Goal: Transaction & Acquisition: Purchase product/service

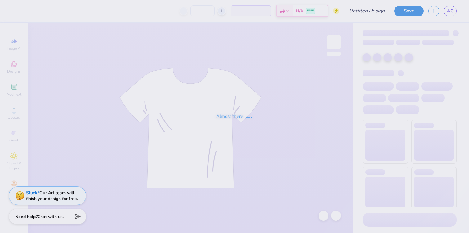
type input "exec hoodie 2"
type input "14"
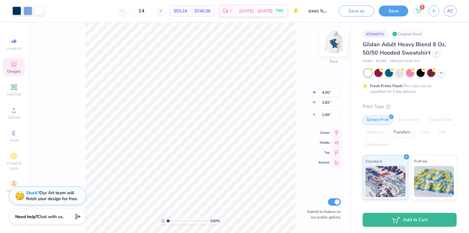
click at [335, 39] on img at bounding box center [333, 42] width 25 height 25
click at [405, 117] on div "Embroidery" at bounding box center [408, 119] width 29 height 9
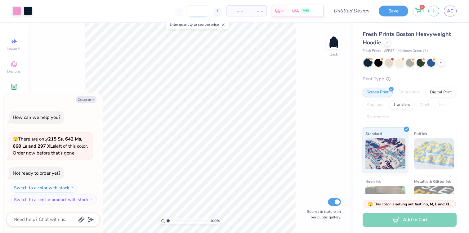
click at [197, 12] on input "number" at bounding box center [198, 10] width 24 height 11
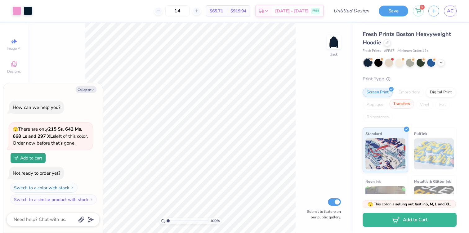
type input "14"
click at [398, 105] on div "Transfers" at bounding box center [401, 103] width 25 height 9
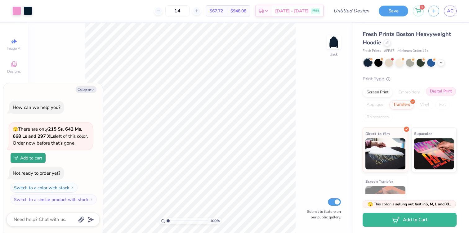
click at [444, 90] on div "Digital Print" at bounding box center [441, 91] width 30 height 9
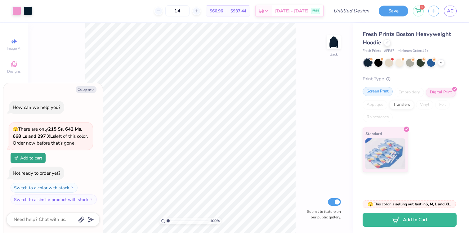
click at [381, 91] on div "Screen Print" at bounding box center [377, 91] width 30 height 9
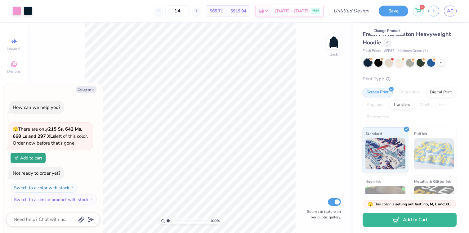
click at [384, 42] on div at bounding box center [386, 42] width 7 height 7
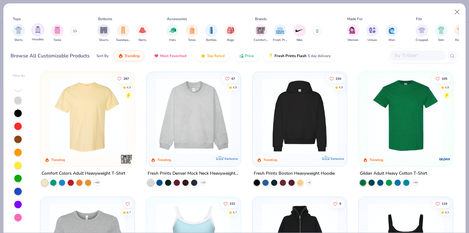
click at [38, 32] on img "filter for Hoodies" at bounding box center [37, 29] width 7 height 7
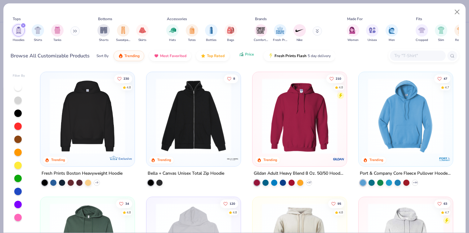
click at [239, 55] on icon "button" at bounding box center [239, 55] width 1 height 1
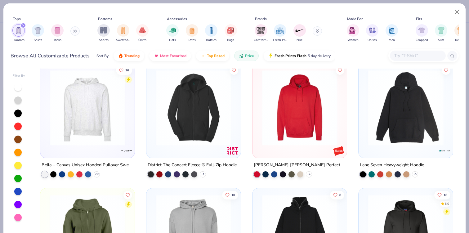
scroll to position [754, 0]
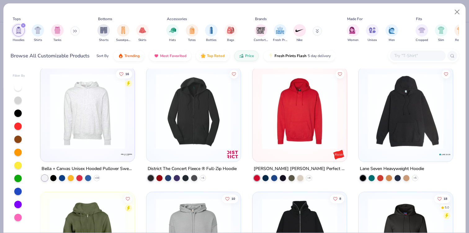
click at [413, 131] on img at bounding box center [406, 111] width 82 height 76
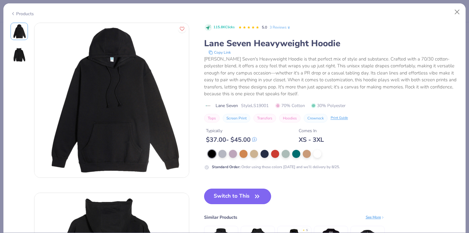
click at [223, 196] on button "Switch to This" at bounding box center [237, 196] width 67 height 16
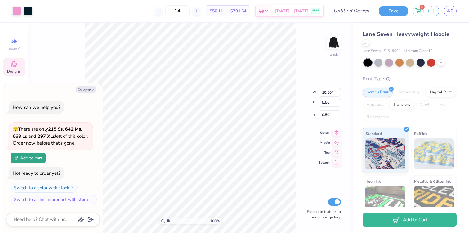
type textarea "x"
type input "2.19"
type textarea "x"
type input "12.94"
type input "6.86"
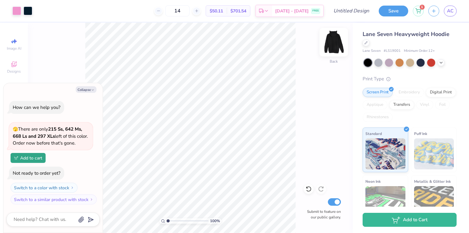
click at [333, 41] on img at bounding box center [333, 42] width 25 height 25
click at [91, 90] on icon "button" at bounding box center [93, 90] width 4 height 4
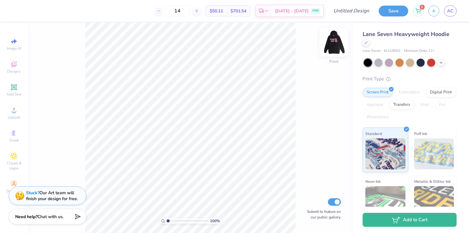
click at [330, 48] on img at bounding box center [333, 42] width 25 height 25
click at [442, 64] on div at bounding box center [440, 62] width 7 height 7
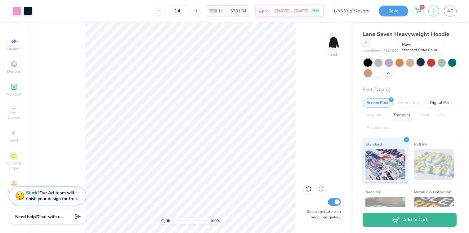
click at [423, 63] on div at bounding box center [420, 62] width 8 height 8
click at [430, 64] on div at bounding box center [431, 62] width 8 height 8
click at [442, 63] on div at bounding box center [441, 62] width 8 height 8
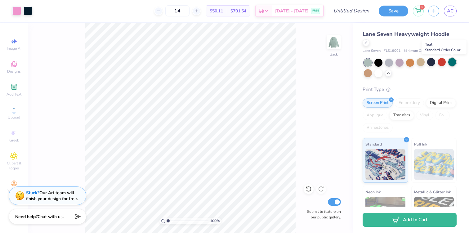
click at [453, 65] on div at bounding box center [452, 62] width 8 height 8
click at [364, 42] on div at bounding box center [365, 42] width 7 height 7
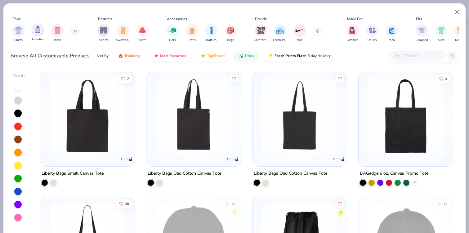
click at [38, 28] on img "filter for Hoodies" at bounding box center [37, 29] width 7 height 7
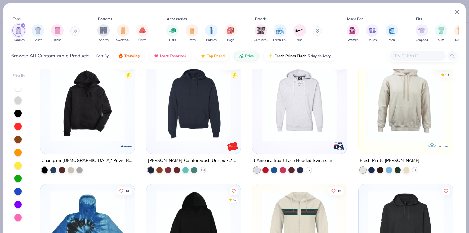
scroll to position [1637, 0]
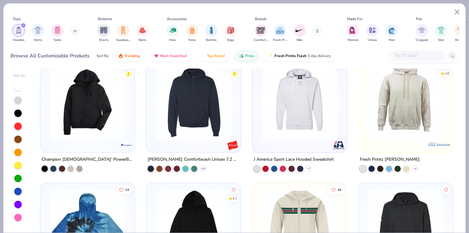
click at [419, 99] on img at bounding box center [406, 102] width 82 height 76
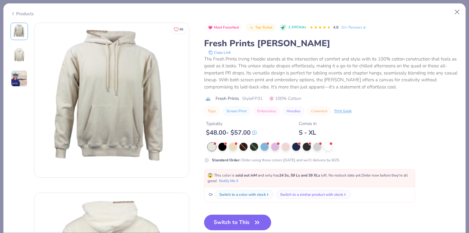
click at [224, 221] on button "Switch to This" at bounding box center [237, 223] width 67 height 16
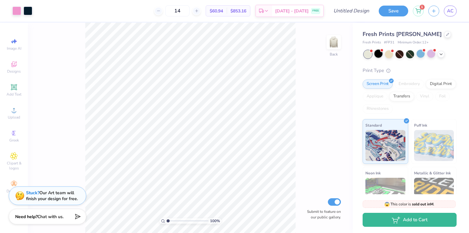
click at [380, 53] on div at bounding box center [378, 54] width 8 height 8
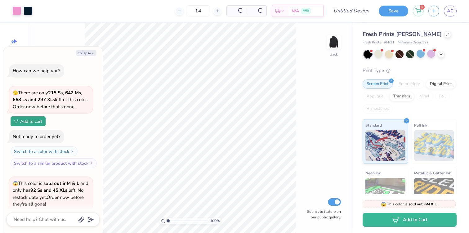
scroll to position [61, 0]
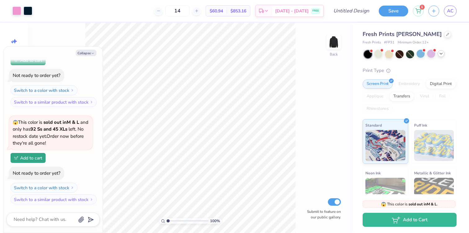
click at [443, 52] on icon at bounding box center [440, 53] width 5 height 5
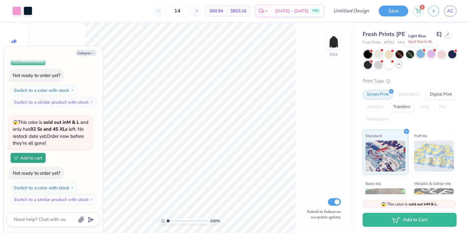
click at [421, 55] on div at bounding box center [420, 54] width 8 height 8
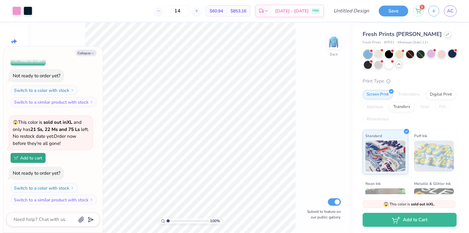
click at [452, 55] on div at bounding box center [452, 54] width 8 height 8
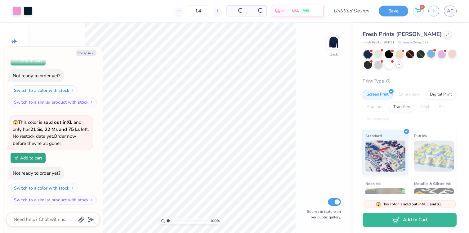
scroll to position [256, 0]
click at [85, 54] on button "Collapse" at bounding box center [86, 53] width 21 height 7
type textarea "x"
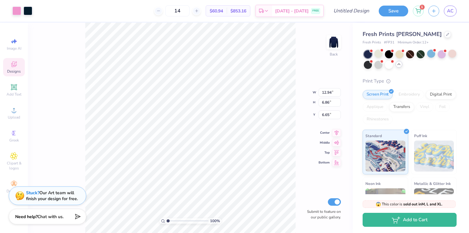
type input "3.00"
click at [295, 98] on div "100 % Back W 12.94 12.94 " H 6.86 6.86 " Y 3.00 3.00 " Center Middle Top Bottom…" at bounding box center [190, 128] width 325 height 210
click at [17, 10] on div at bounding box center [16, 10] width 9 height 9
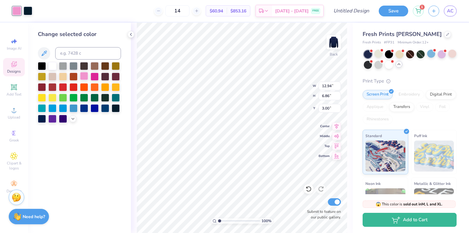
click at [83, 73] on div at bounding box center [84, 76] width 8 height 8
click at [103, 77] on div at bounding box center [105, 76] width 8 height 8
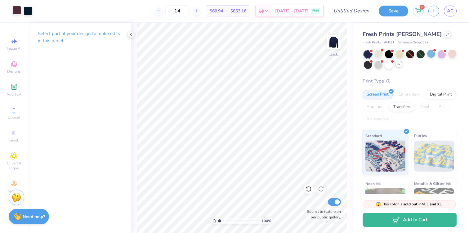
click at [17, 11] on div at bounding box center [16, 10] width 9 height 9
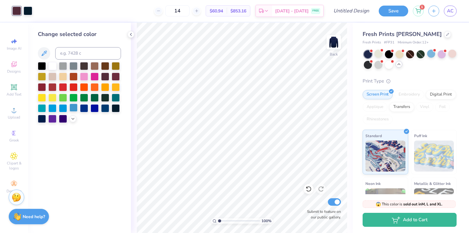
click at [76, 110] on div at bounding box center [73, 108] width 8 height 8
click at [64, 107] on div at bounding box center [63, 108] width 8 height 8
click at [120, 105] on div at bounding box center [79, 92] width 83 height 61
click at [84, 75] on div at bounding box center [84, 76] width 8 height 8
click at [54, 68] on div at bounding box center [52, 65] width 8 height 8
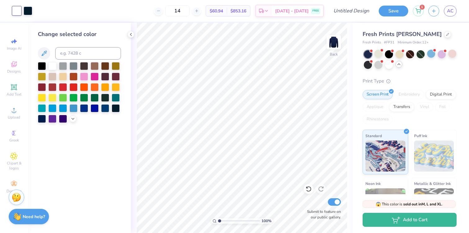
click at [67, 72] on div at bounding box center [79, 92] width 83 height 61
click at [67, 75] on div at bounding box center [63, 76] width 8 height 8
click at [76, 75] on div at bounding box center [73, 76] width 8 height 8
click at [83, 75] on div at bounding box center [84, 76] width 8 height 8
click at [97, 80] on div at bounding box center [95, 76] width 8 height 8
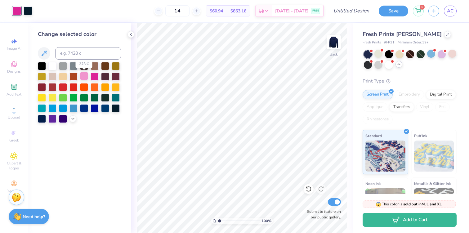
click at [80, 78] on div at bounding box center [84, 76] width 8 height 8
click at [51, 64] on div at bounding box center [52, 65] width 8 height 8
click at [65, 78] on div at bounding box center [63, 76] width 8 height 8
click at [84, 76] on div at bounding box center [84, 76] width 8 height 8
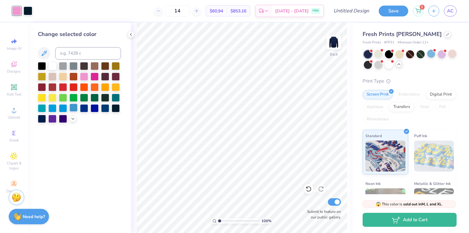
click at [71, 108] on div at bounding box center [73, 108] width 8 height 8
click at [60, 108] on div at bounding box center [63, 108] width 8 height 8
click at [64, 107] on div at bounding box center [63, 108] width 8 height 8
click at [74, 108] on div at bounding box center [73, 108] width 8 height 8
click at [73, 118] on polyline at bounding box center [73, 117] width 2 height 1
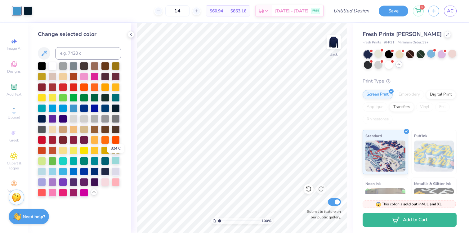
click at [113, 158] on div at bounding box center [116, 160] width 8 height 8
click at [41, 173] on div at bounding box center [42, 171] width 8 height 8
click at [48, 172] on div at bounding box center [52, 171] width 8 height 8
click at [51, 189] on div at bounding box center [52, 192] width 8 height 8
click at [60, 193] on div at bounding box center [63, 192] width 8 height 8
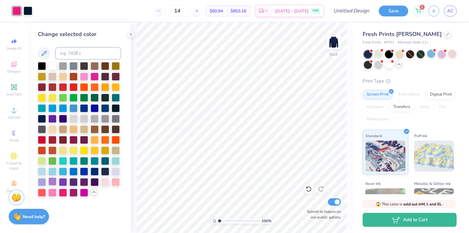
click at [52, 179] on div at bounding box center [52, 181] width 8 height 8
click at [104, 179] on div at bounding box center [105, 181] width 8 height 8
click at [117, 183] on div at bounding box center [116, 181] width 8 height 8
click at [85, 78] on div at bounding box center [84, 76] width 8 height 8
click at [440, 56] on div at bounding box center [441, 54] width 8 height 8
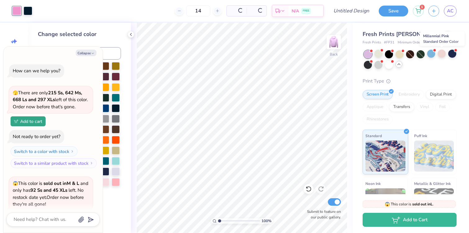
scroll to position [353, 0]
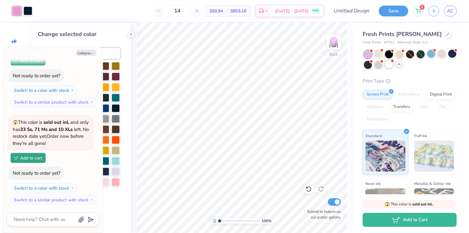
click at [388, 64] on div at bounding box center [389, 64] width 8 height 8
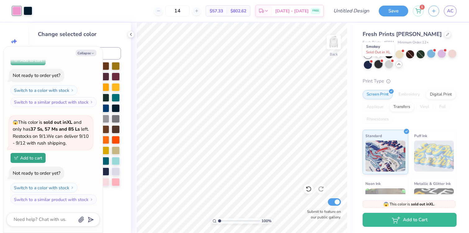
click at [379, 63] on div at bounding box center [378, 64] width 8 height 8
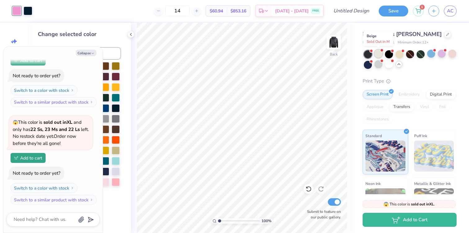
click at [380, 53] on div at bounding box center [378, 54] width 8 height 8
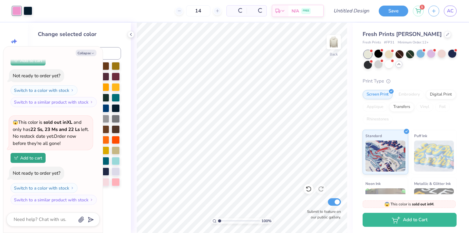
scroll to position [646, 0]
click at [452, 56] on div at bounding box center [452, 54] width 8 height 8
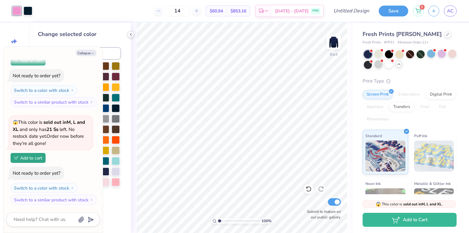
click at [132, 34] on icon at bounding box center [130, 34] width 5 height 5
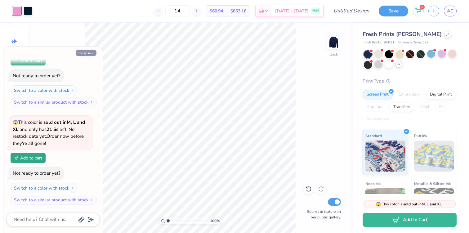
click at [92, 52] on icon "button" at bounding box center [93, 53] width 4 height 4
type textarea "x"
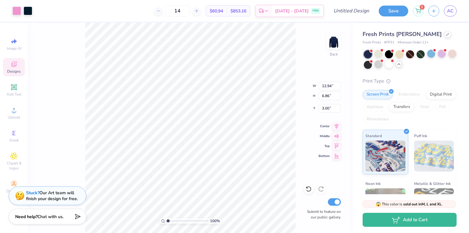
type input "10.95"
type input "5.80"
type input "3.79"
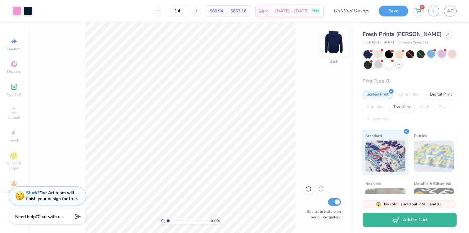
click at [332, 45] on img at bounding box center [333, 42] width 25 height 25
click at [337, 42] on img at bounding box center [333, 42] width 25 height 25
type input "3.80"
click at [329, 46] on img at bounding box center [333, 42] width 25 height 25
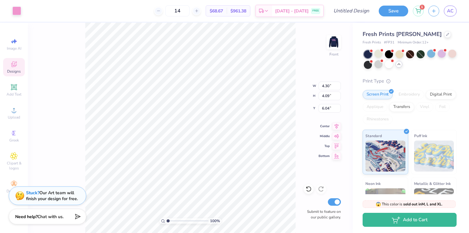
type input "7.72"
type input "6.41"
type input "6.09"
type input "7.75"
type input "7.37"
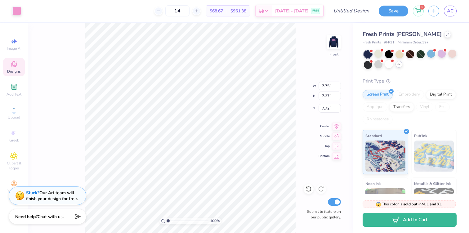
type input "9.55"
type input "8.97"
type input "8.53"
type input "7.11"
type input "9.79"
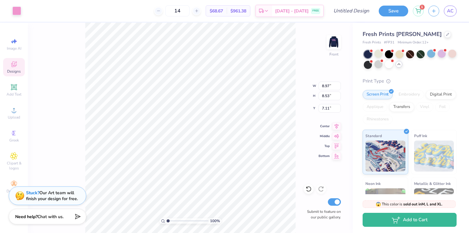
type input "9.31"
type input "6.00"
type input "12.58"
type input "11.96"
type input "13.45"
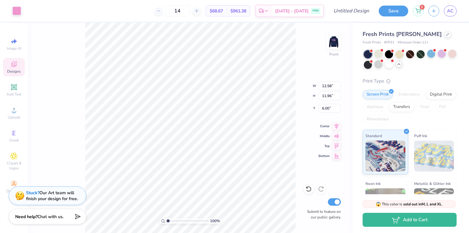
type input "12.80"
type input "9.69"
type input "9.21"
type input "6.52"
type input "6.20"
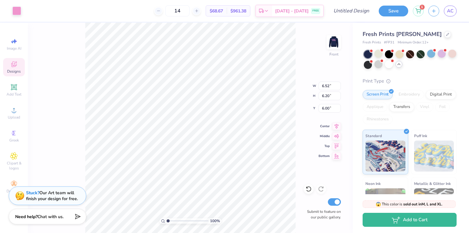
type input "7.02"
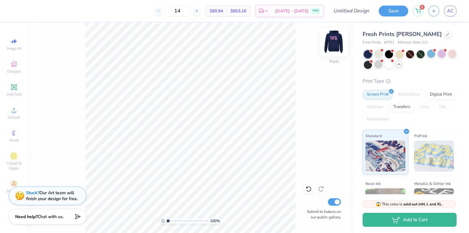
click at [332, 40] on img at bounding box center [333, 42] width 25 height 25
type input "4.57"
type textarea "x"
type input "4.57"
click at [183, 220] on input "range" at bounding box center [187, 221] width 42 height 6
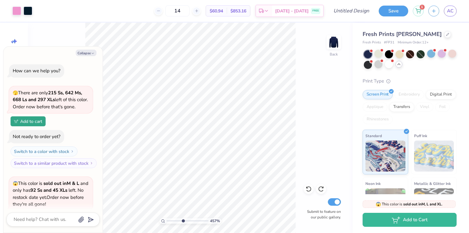
scroll to position [781, 0]
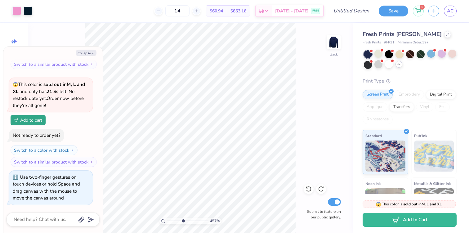
click at [149, 233] on html "Art colors 14 $60.94 Per Item $853.16 Total Est. Delivery Aug 29 - Sep 1 FREE D…" at bounding box center [234, 116] width 469 height 233
drag, startPoint x: 313, startPoint y: 113, endPoint x: 310, endPoint y: 175, distance: 61.8
click at [310, 175] on div "457 % Back Submit to feature on our public gallery." at bounding box center [190, 128] width 325 height 210
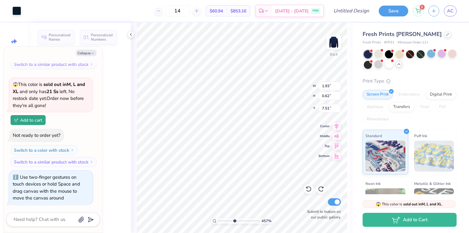
type textarea "x"
type input "7.56"
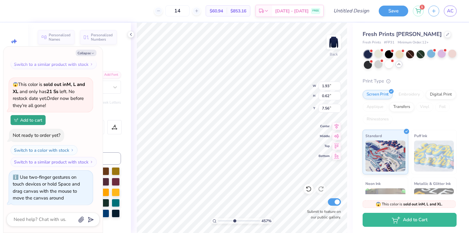
type textarea "x"
type input "7.38"
type textarea "x"
type textarea "E"
type textarea "x"
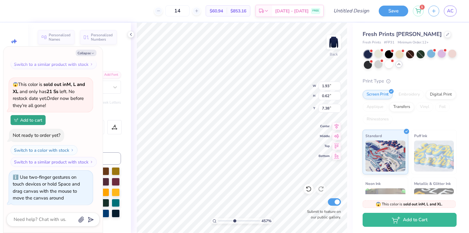
type textarea "Exe"
type textarea "x"
type textarea "Exec"
type textarea "x"
type textarea "Exe"
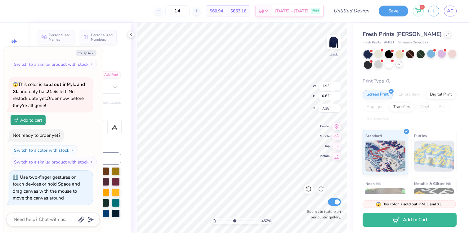
type textarea "x"
type textarea "Ex"
type textarea "x"
type textarea "E"
type textarea "x"
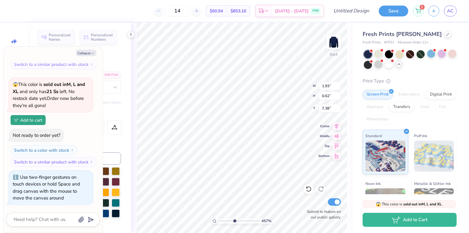
type textarea "EX"
type textarea "x"
type textarea "EXE"
type textarea "x"
type textarea "EXEC"
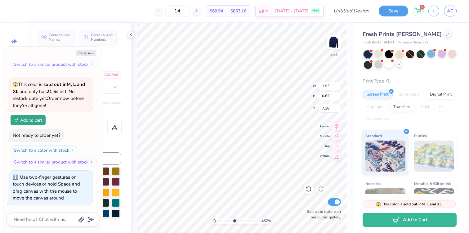
type textarea "x"
type textarea "EXEC"
click at [92, 52] on icon "button" at bounding box center [93, 53] width 4 height 4
type textarea "x"
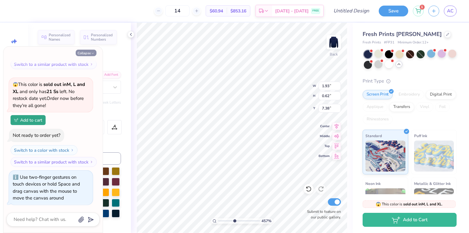
type input "2.30"
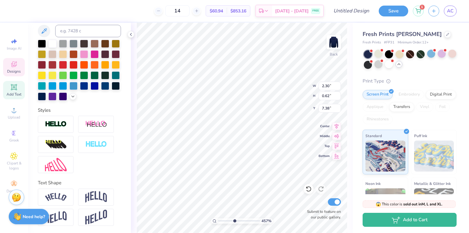
scroll to position [0, 0]
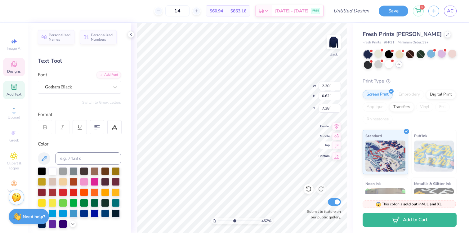
type input "7.49"
type input "1.90"
type input "0.51"
type input "7.81"
type input "1.63"
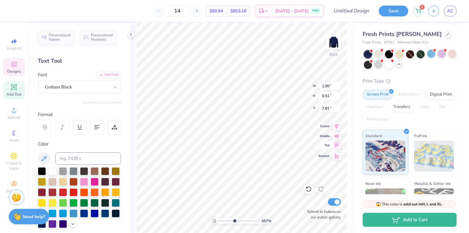
type input "0.44"
type textarea "2025"
type input "4.24"
type input "4.03"
type input "5.56"
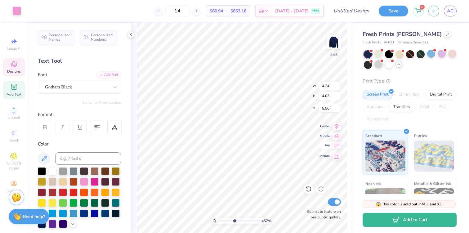
type input "1.52"
type input "0.44"
type input "7.82"
type input "1.90"
type input "0.51"
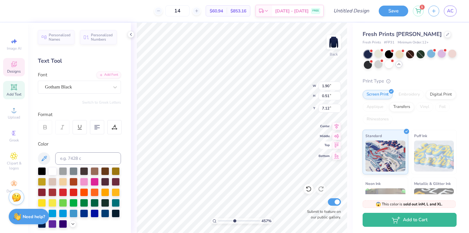
type input "7.25"
type input "1.52"
type input "0.44"
type input "7.87"
type input "1.90"
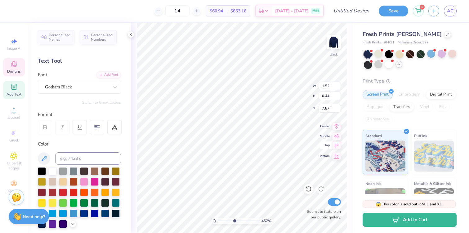
type input "0.51"
type input "7.25"
type input "1.52"
type input "0.44"
type input "7.87"
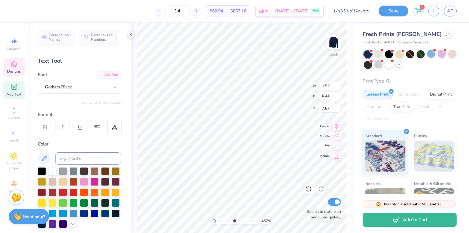
type input "4.24"
type input "4.03"
type input "5.65"
type input "1.52"
type input "0.44"
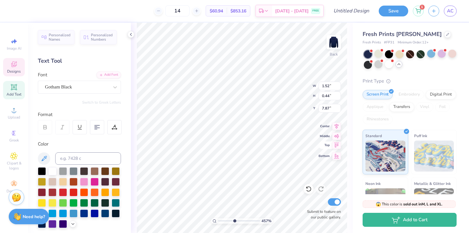
type input "7.89"
type input "1.31"
type input "0.38"
type input "7.99"
type input "1.90"
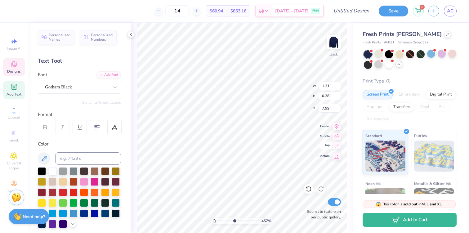
type input "0.51"
type input "7.37"
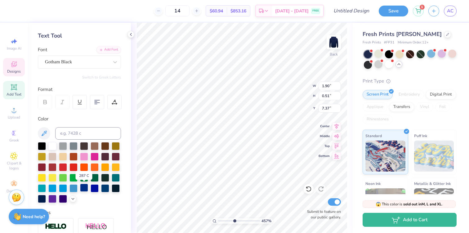
click at [85, 187] on div at bounding box center [84, 188] width 8 height 8
click at [95, 186] on div at bounding box center [95, 188] width 8 height 8
click at [45, 132] on icon at bounding box center [44, 133] width 5 height 5
click at [45, 133] on icon at bounding box center [44, 133] width 5 height 5
type input "4.24"
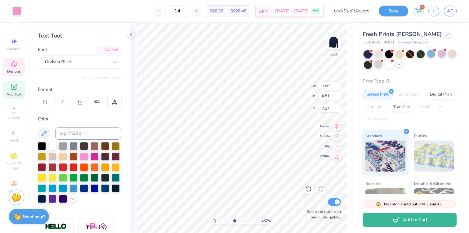
type input "4.03"
type input "5.65"
type input "1.31"
type input "0.38"
type input "7.99"
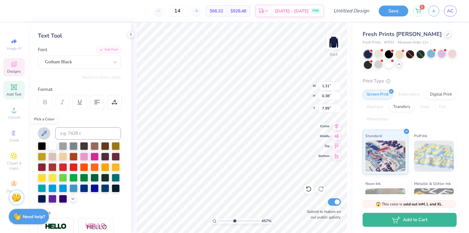
click at [45, 130] on icon at bounding box center [43, 133] width 7 height 7
type input "4.24"
type input "4.03"
type input "5.65"
type input "1.31"
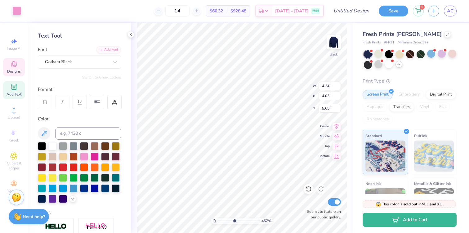
type input "0.38"
type input "7.99"
click at [43, 131] on icon at bounding box center [43, 133] width 7 height 7
type input "1.90"
type input "0.51"
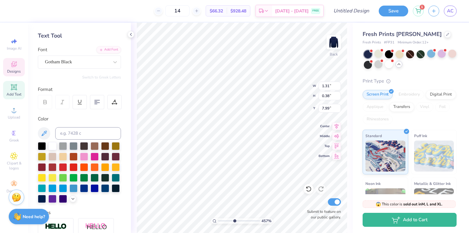
type input "7.37"
click at [42, 138] on button at bounding box center [44, 133] width 12 height 12
click at [235, 220] on input "range" at bounding box center [239, 221] width 42 height 6
drag, startPoint x: 235, startPoint y: 220, endPoint x: 214, endPoint y: 218, distance: 21.5
type input "1"
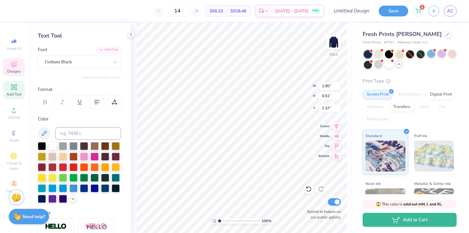
click at [218, 218] on input "range" at bounding box center [239, 221] width 42 height 6
type input "5.65"
type input "1.90"
type input "0.51"
type input "7.37"
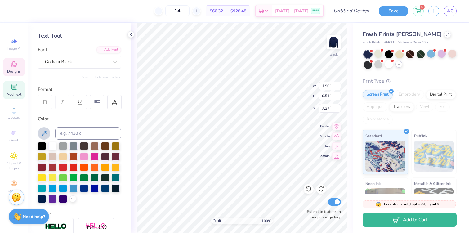
click at [47, 130] on icon at bounding box center [43, 133] width 7 height 7
click at [283, 82] on div "100 % Back W 1.90 H 0.51 Y 7.37 Center Middle Top Bottom Submit to feature on o…" at bounding box center [242, 128] width 222 height 210
click at [70, 196] on icon at bounding box center [72, 198] width 5 height 5
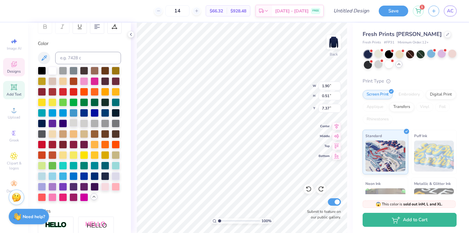
scroll to position [101, 0]
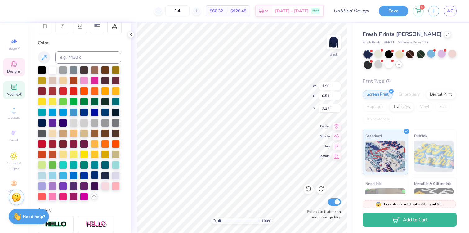
click at [96, 175] on div at bounding box center [95, 175] width 8 height 8
click at [96, 173] on div at bounding box center [95, 175] width 8 height 8
type input "5.85"
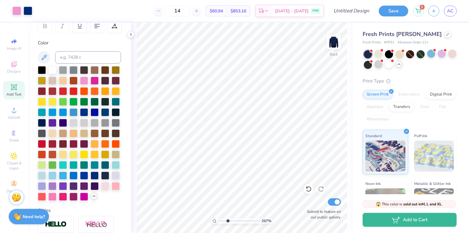
drag, startPoint x: 220, startPoint y: 221, endPoint x: 227, endPoint y: 221, distance: 7.4
type input "2.97"
click at [227, 221] on input "range" at bounding box center [239, 221] width 42 height 6
type input "7.58"
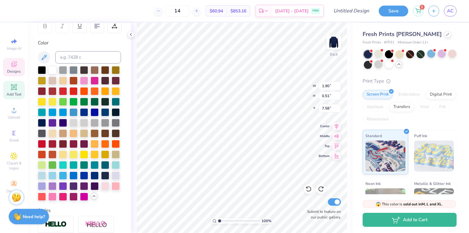
drag, startPoint x: 228, startPoint y: 221, endPoint x: 218, endPoint y: 220, distance: 9.6
type input "1"
click at [218, 221] on input "range" at bounding box center [239, 221] width 42 height 6
